Goal: Check status: Check status

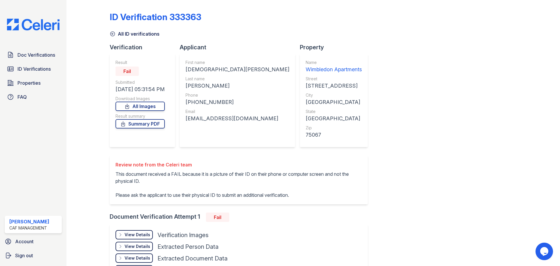
click at [138, 236] on div "View Details" at bounding box center [137, 234] width 26 height 6
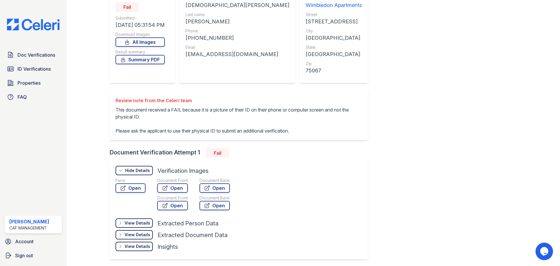
scroll to position [85, 0]
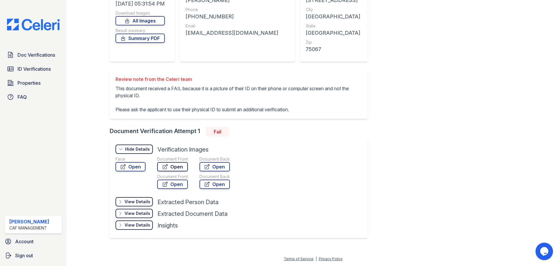
click at [162, 169] on icon at bounding box center [165, 166] width 6 height 6
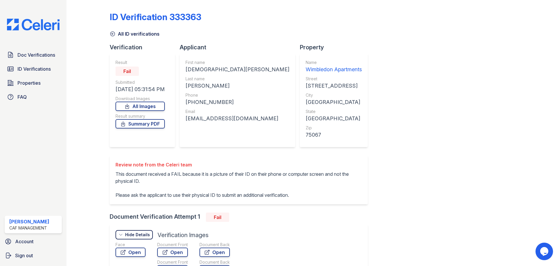
drag, startPoint x: 113, startPoint y: 35, endPoint x: 108, endPoint y: 40, distance: 7.2
click at [113, 35] on icon at bounding box center [113, 34] width 6 height 6
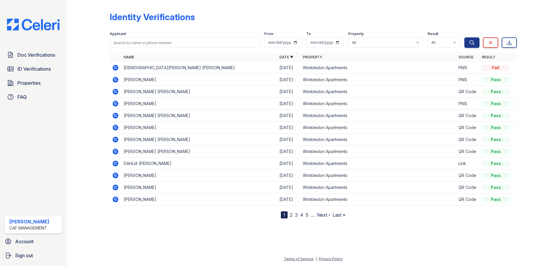
click at [289, 228] on div at bounding box center [313, 241] width 474 height 28
drag, startPoint x: 46, startPoint y: 84, endPoint x: 56, endPoint y: 86, distance: 10.1
click at [46, 84] on link "Properties" at bounding box center [33, 83] width 57 height 12
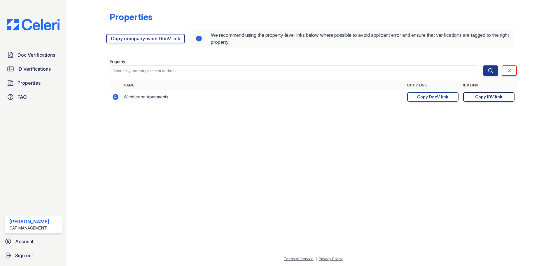
click at [490, 99] on div "Copy IDV link" at bounding box center [488, 97] width 27 height 6
click at [448, 96] on link "Copy DocV link Copy link" at bounding box center [432, 96] width 51 height 9
click at [18, 59] on link "Doc Verifications" at bounding box center [33, 55] width 57 height 12
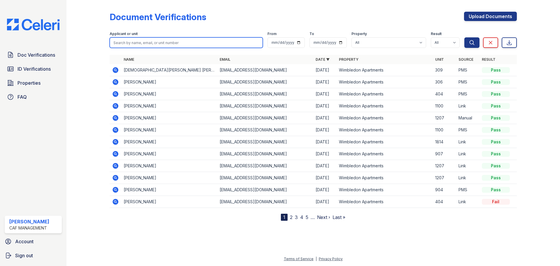
click at [157, 43] on input "search" at bounding box center [186, 42] width 153 height 10
type input "[PERSON_NAME]"
click at [464, 37] on button "Search" at bounding box center [471, 42] width 15 height 10
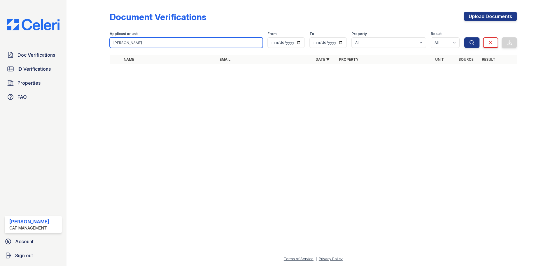
click at [157, 44] on input "[PERSON_NAME]" at bounding box center [186, 42] width 153 height 10
type input "[PERSON_NAME]"
click at [464, 37] on button "Search" at bounding box center [471, 42] width 15 height 10
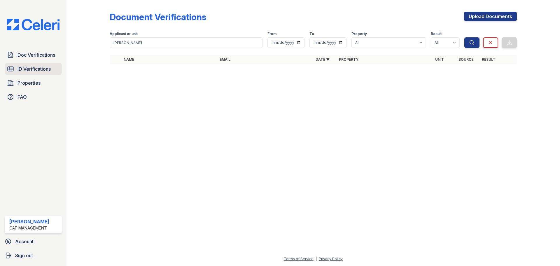
click at [37, 64] on link "ID Verifications" at bounding box center [33, 69] width 57 height 12
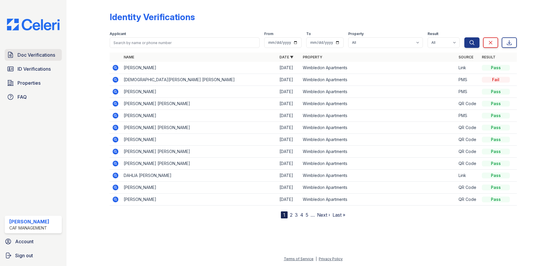
click at [42, 58] on span "Doc Verifications" at bounding box center [36, 54] width 38 height 7
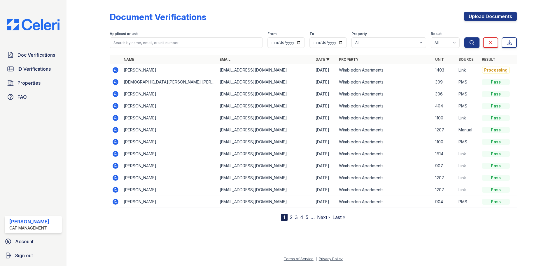
click at [117, 69] on icon at bounding box center [115, 70] width 6 height 6
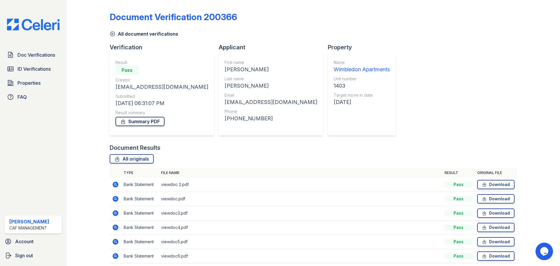
click at [146, 122] on link "Summary PDF" at bounding box center [139, 121] width 49 height 9
click at [142, 159] on link "All originals" at bounding box center [132, 158] width 44 height 9
drag, startPoint x: 473, startPoint y: 94, endPoint x: 477, endPoint y: 94, distance: 3.2
click at [473, 93] on div "Document Verification 200366 All document verifications Verification Result Pas…" at bounding box center [313, 135] width 407 height 266
